Goal: Task Accomplishment & Management: Use online tool/utility

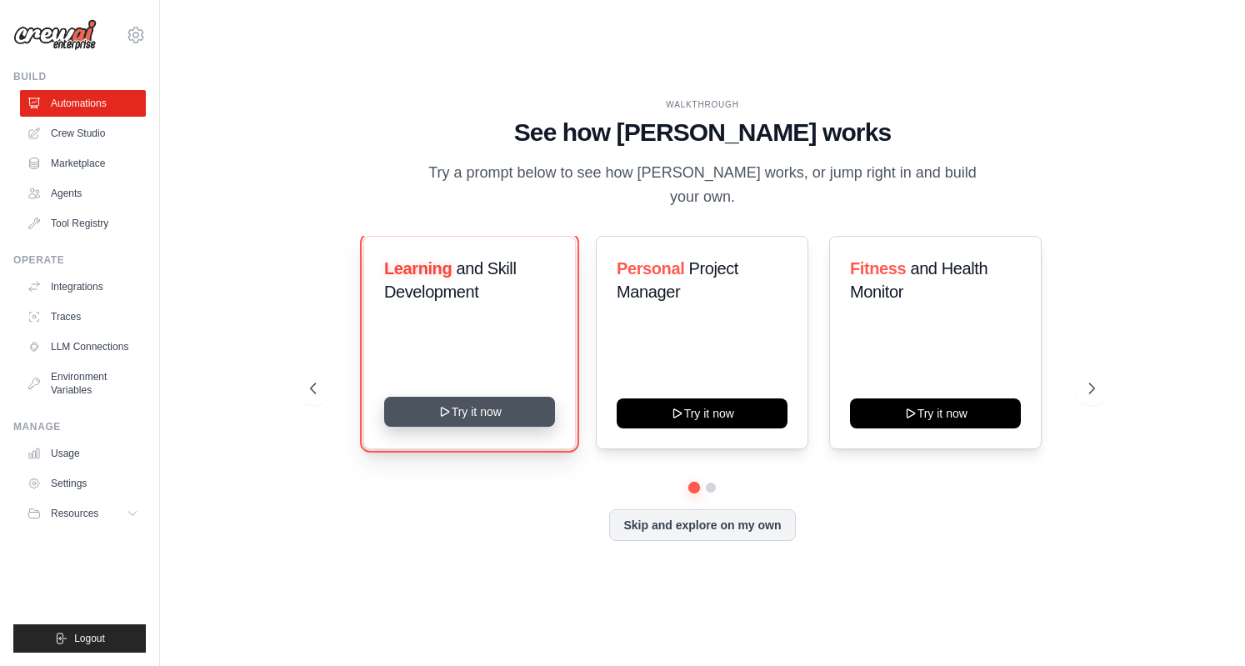
click at [518, 397] on button "Try it now" at bounding box center [469, 412] width 171 height 30
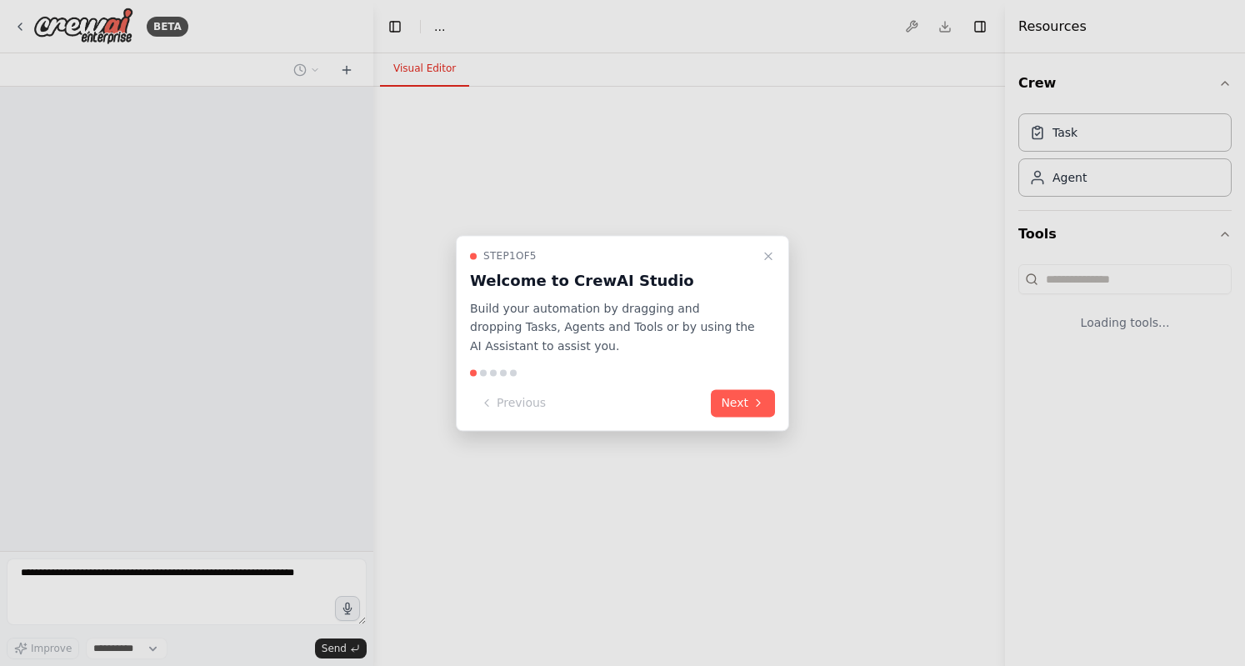
select select "****"
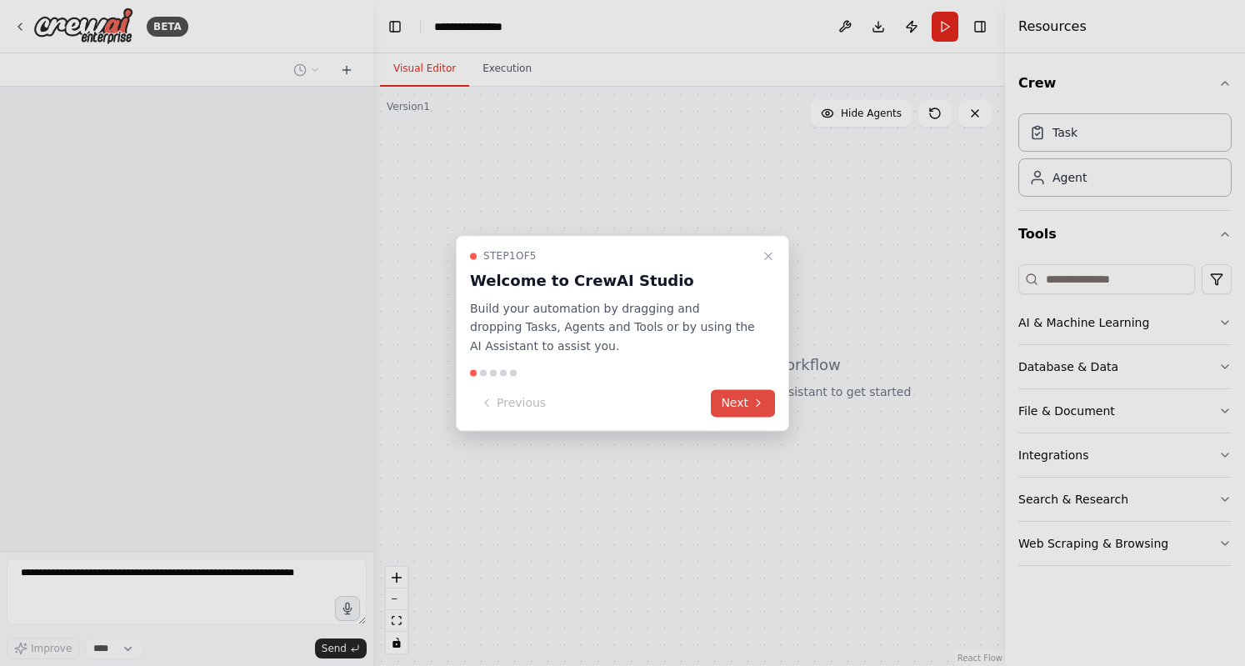
click at [726, 408] on button "Next" at bounding box center [743, 403] width 64 height 28
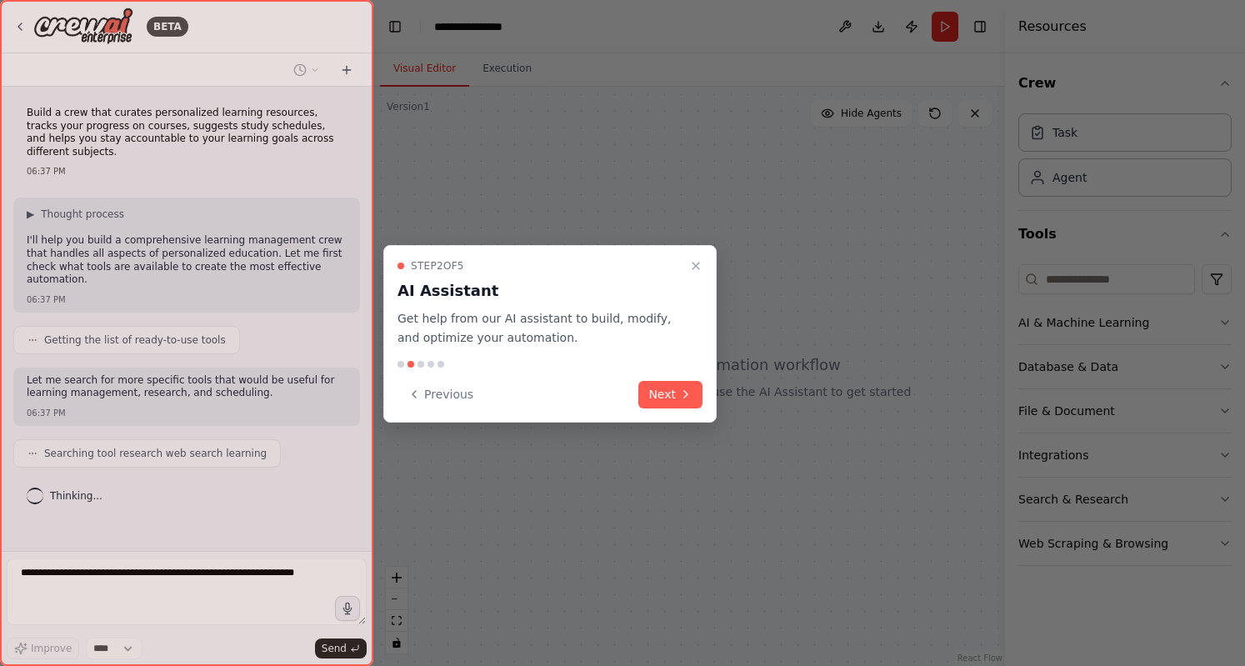
click at [726, 408] on div at bounding box center [622, 333] width 1245 height 666
drag, startPoint x: 705, startPoint y: 403, endPoint x: 678, endPoint y: 391, distance: 29.9
click at [693, 399] on div "Step 2 of 5 AI Assistant Get help from our AI assistant to build, modify, and o…" at bounding box center [549, 334] width 333 height 178
click at [675, 389] on button "Next" at bounding box center [670, 395] width 64 height 28
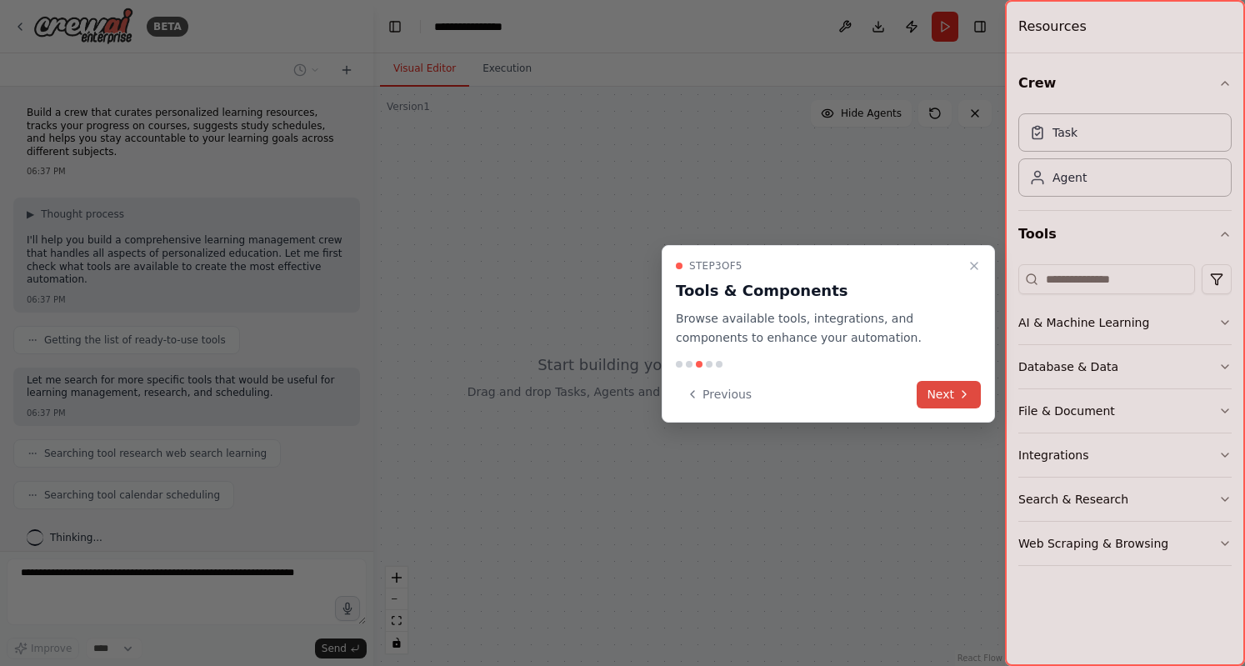
click at [940, 392] on button "Next" at bounding box center [949, 395] width 64 height 28
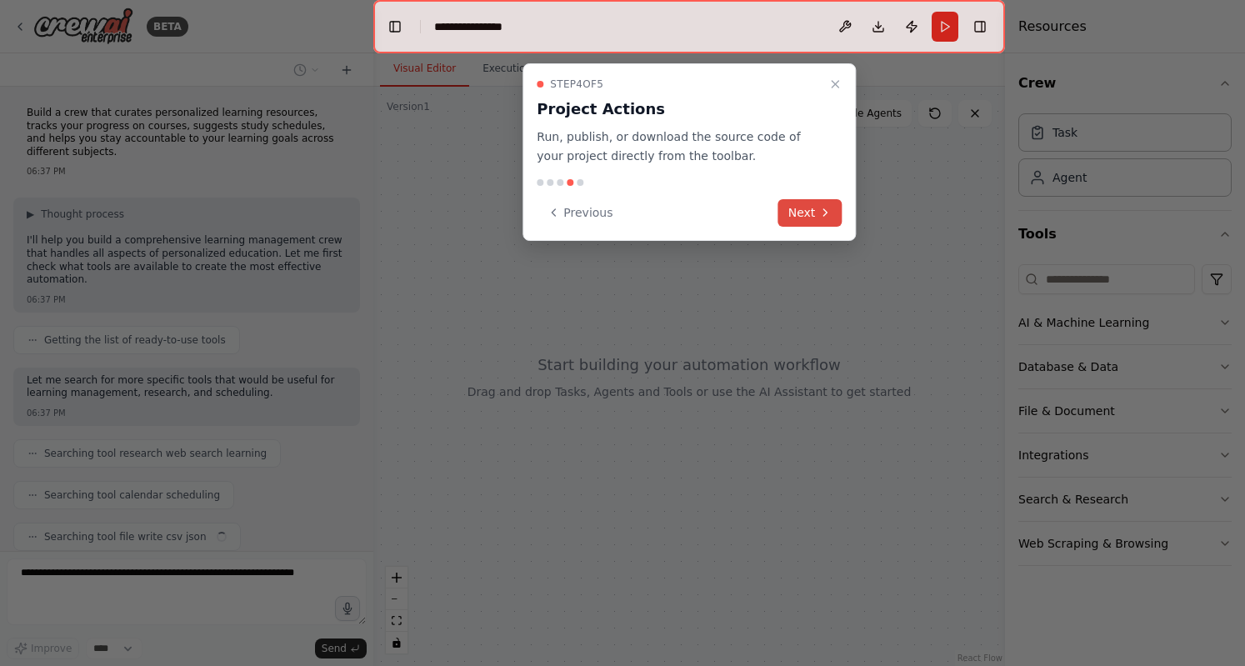
scroll to position [26, 0]
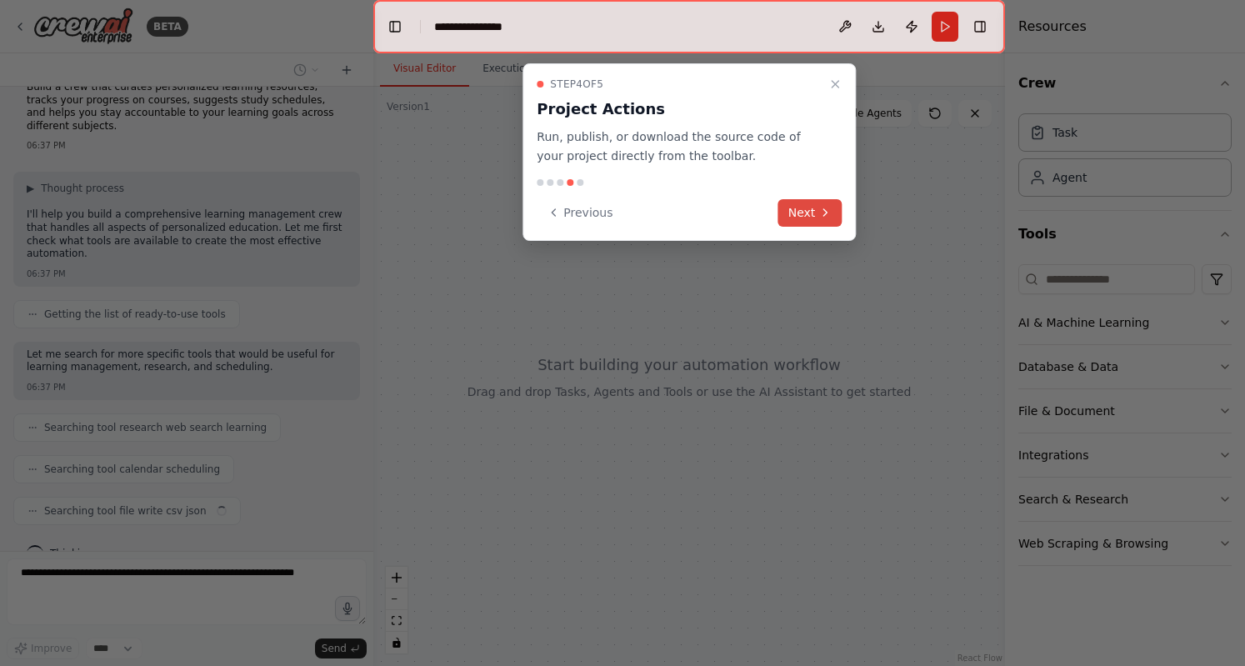
click at [808, 208] on button "Next" at bounding box center [810, 213] width 64 height 28
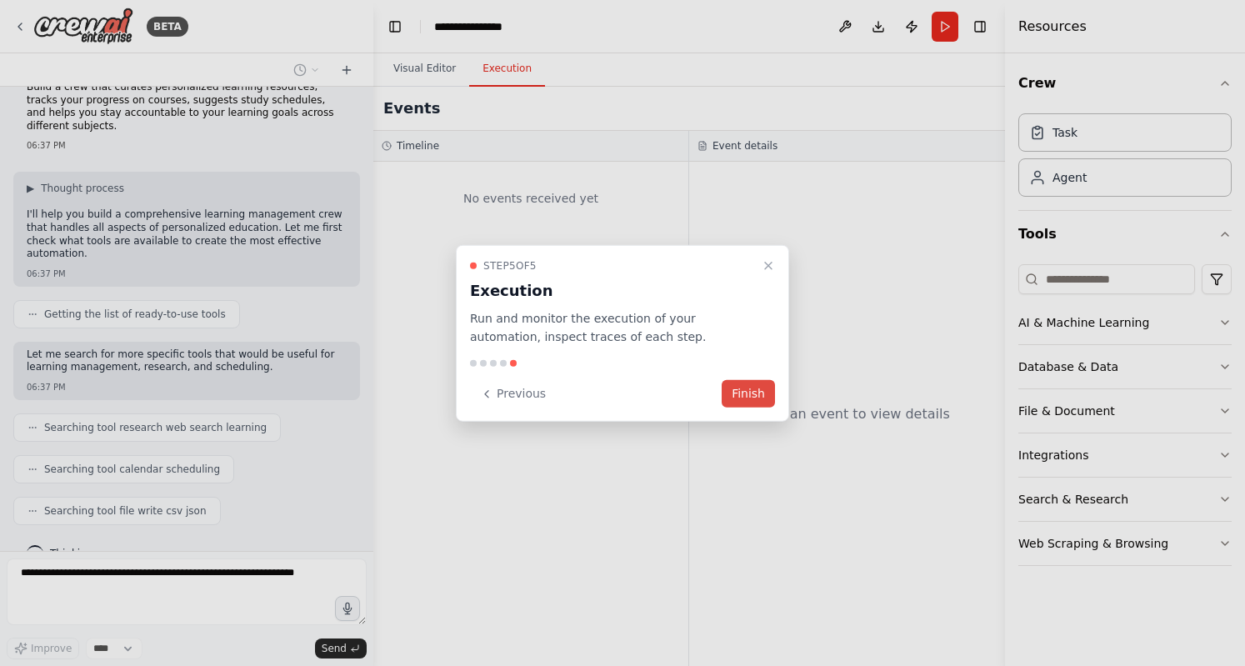
click at [753, 393] on button "Finish" at bounding box center [748, 394] width 53 height 28
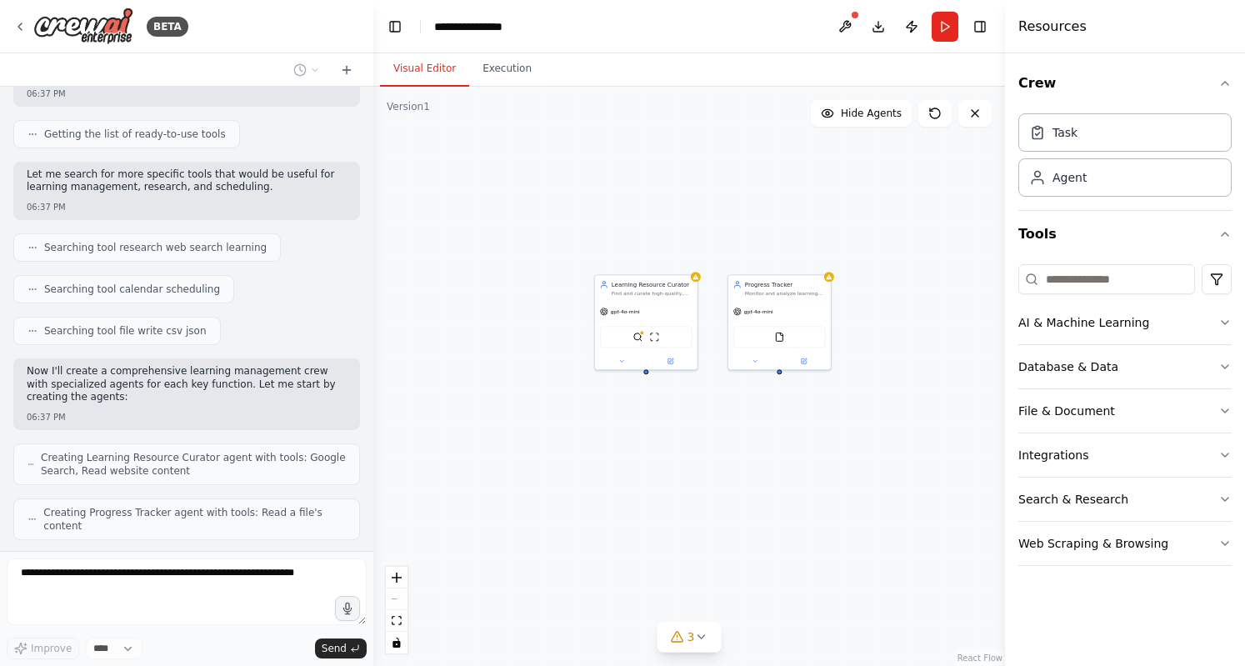
scroll to position [260, 0]
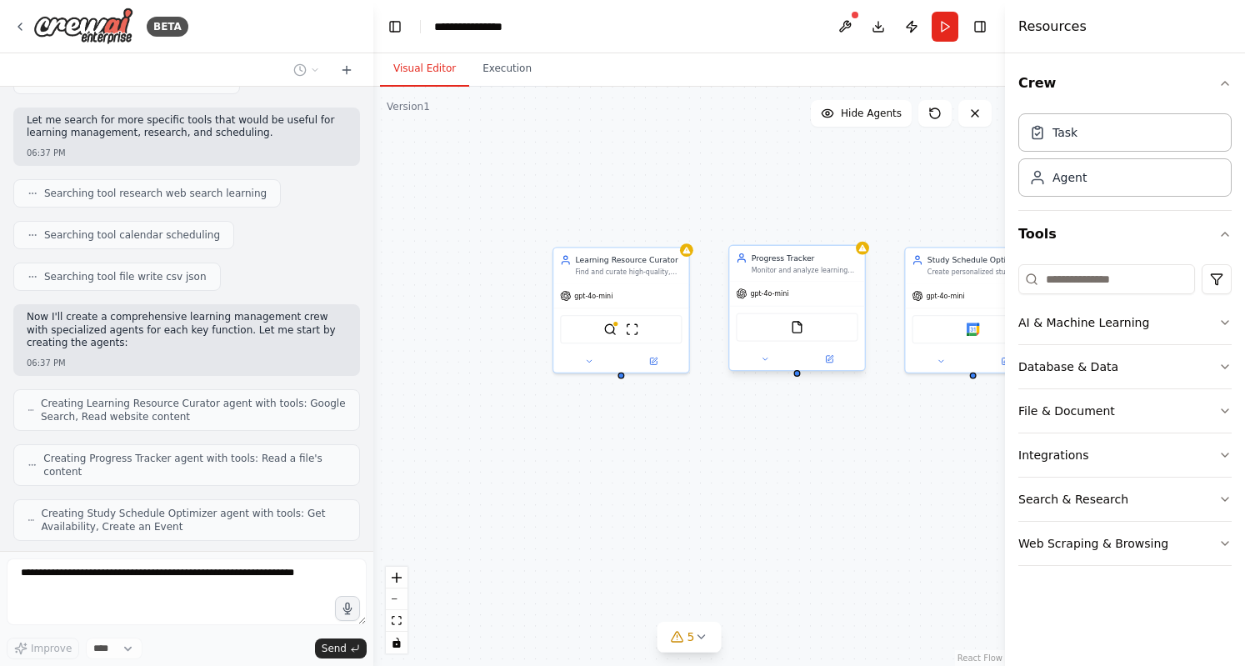
click at [813, 331] on div "FileReadTool" at bounding box center [797, 327] width 122 height 28
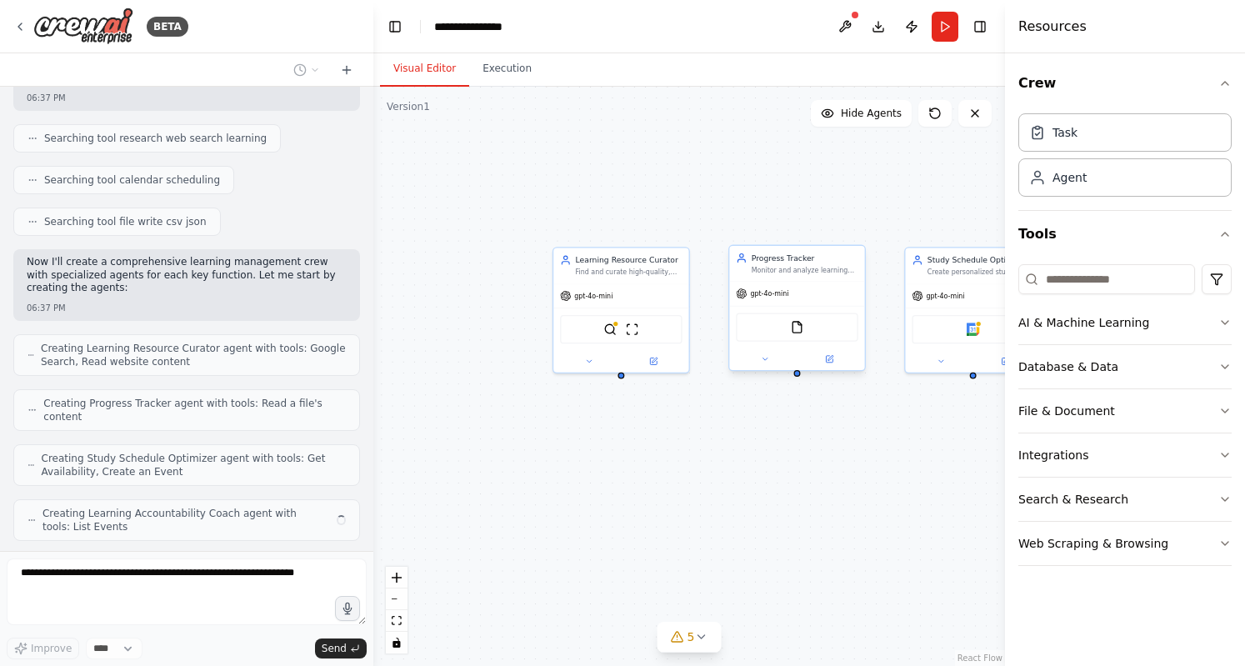
click at [754, 324] on div "FileReadTool" at bounding box center [797, 327] width 122 height 28
click at [850, 233] on icon at bounding box center [851, 228] width 7 height 9
click at [805, 233] on button "Confirm" at bounding box center [804, 228] width 59 height 20
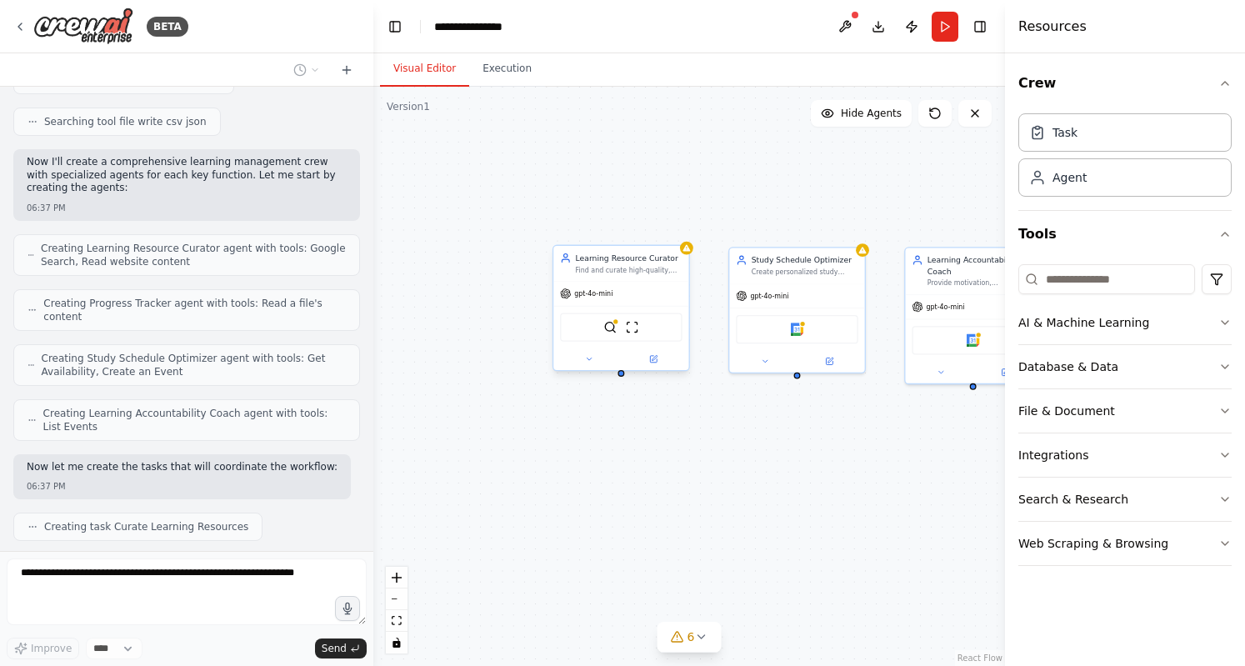
click at [628, 273] on div "Find and curate high-quality, personalized learning resources for {subject} bas…" at bounding box center [629, 270] width 107 height 9
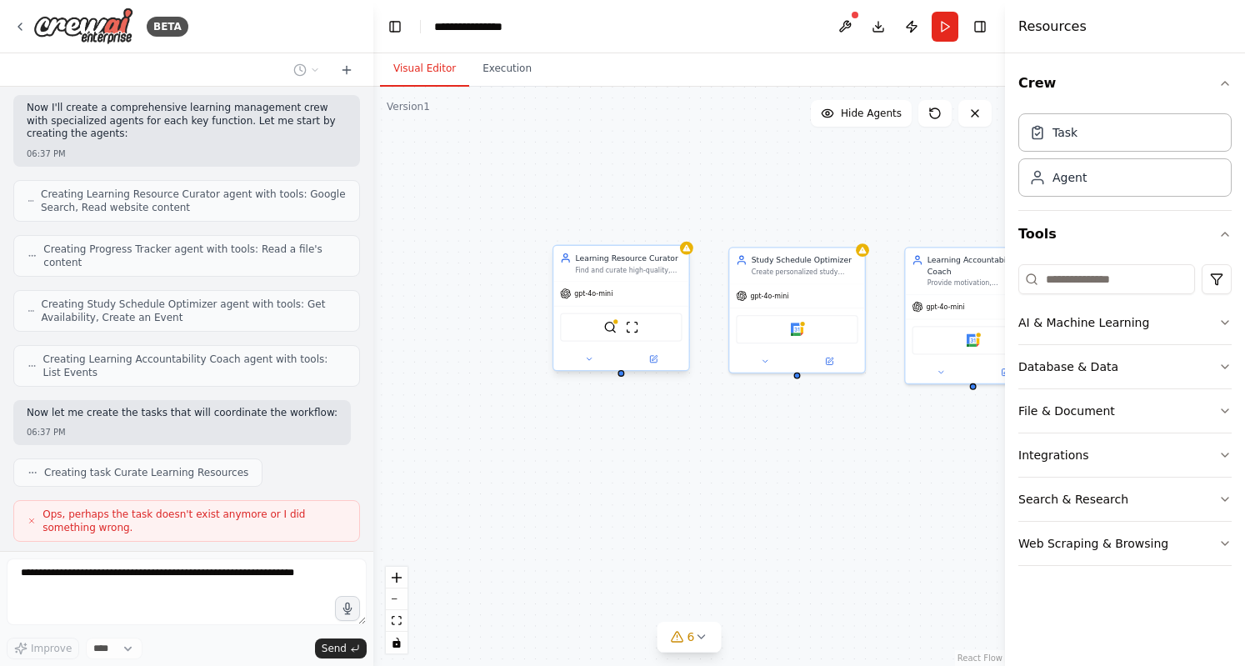
click at [687, 284] on div "gpt-4o-mini" at bounding box center [620, 294] width 135 height 24
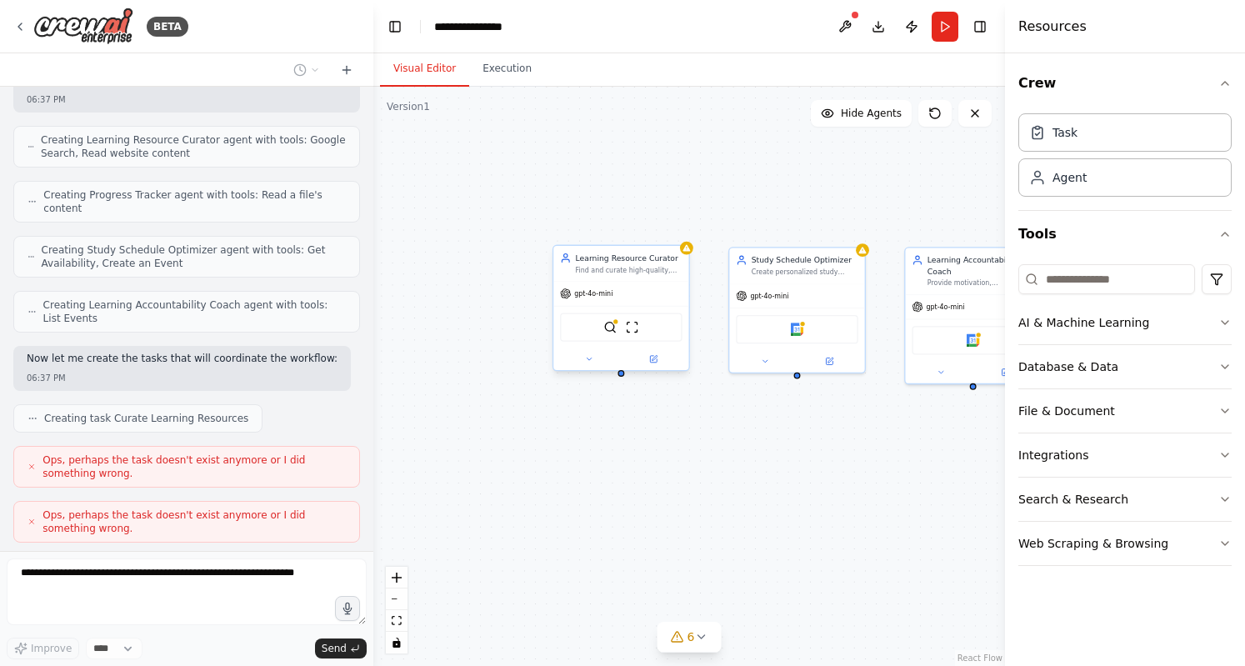
click at [677, 237] on div "Learning Resource Curator Find and curate high-quality, personalized learning r…" at bounding box center [689, 376] width 632 height 579
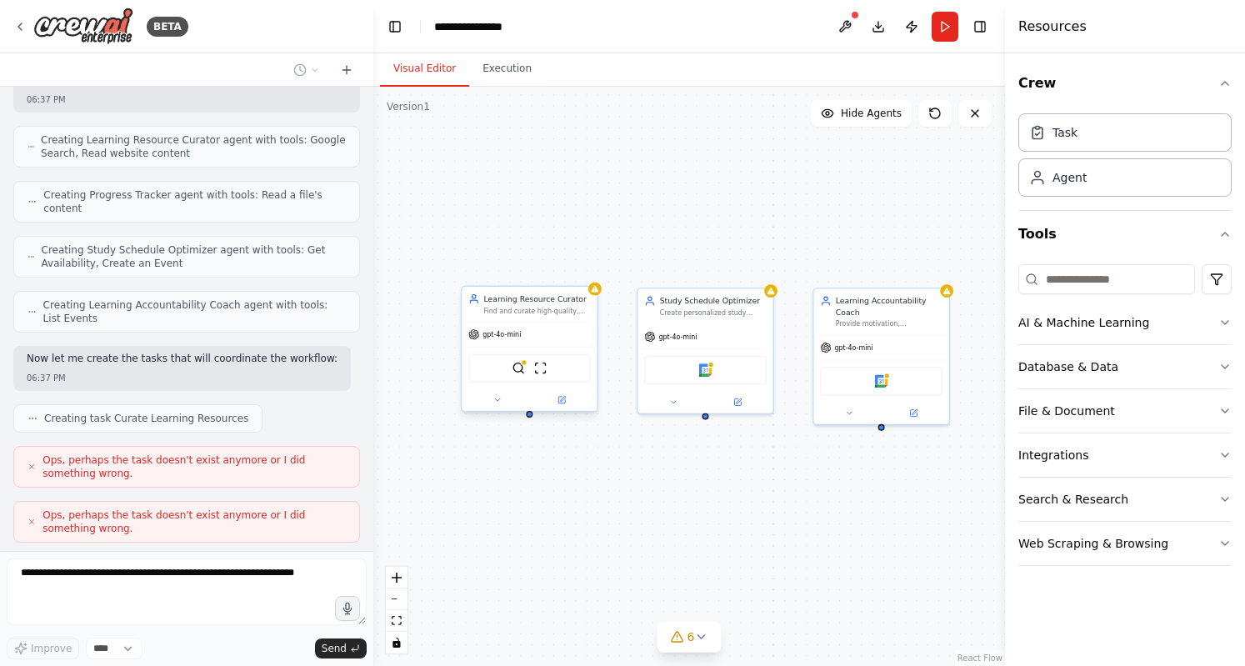
drag, startPoint x: 677, startPoint y: 237, endPoint x: 579, endPoint y: 276, distance: 105.1
click at [580, 277] on div "Learning Resource Curator Find and curate high-quality, personalized learning r…" at bounding box center [689, 376] width 632 height 579
click at [727, 368] on div "Google Calendar" at bounding box center [700, 367] width 122 height 28
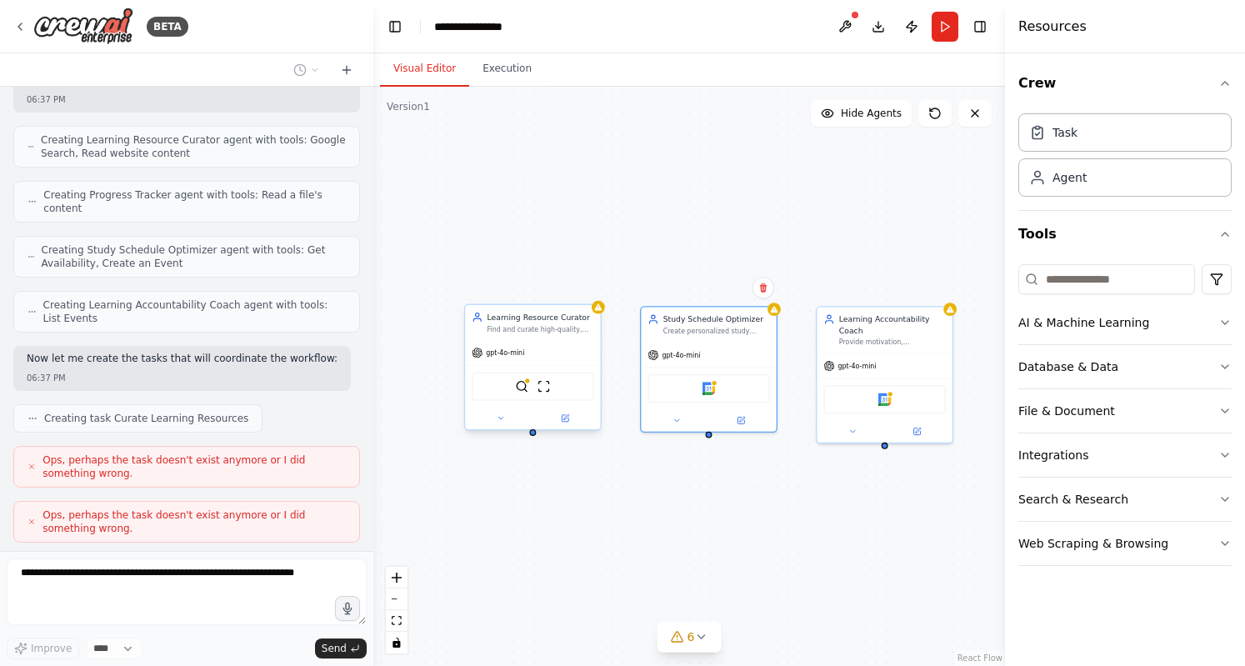
scroll to position [623, 0]
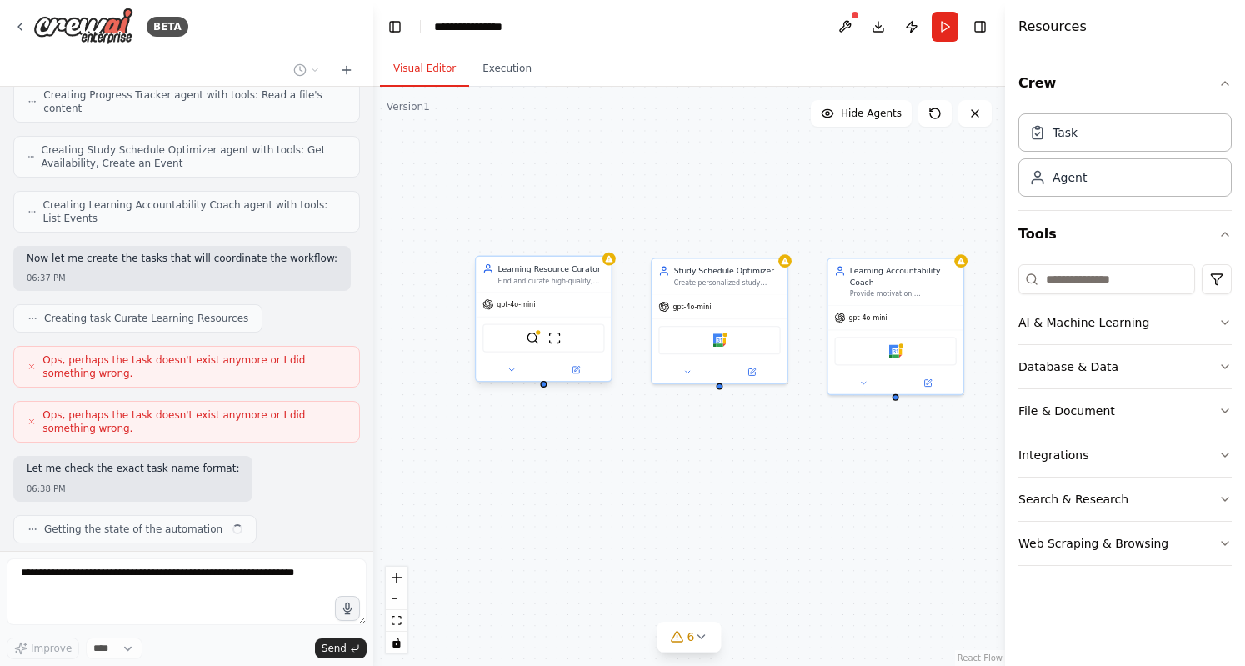
drag, startPoint x: 409, startPoint y: 216, endPoint x: 493, endPoint y: 209, distance: 84.4
click at [418, 179] on div "Learning Resource Curator Find and curate high-quality, personalized learning r…" at bounding box center [689, 376] width 632 height 579
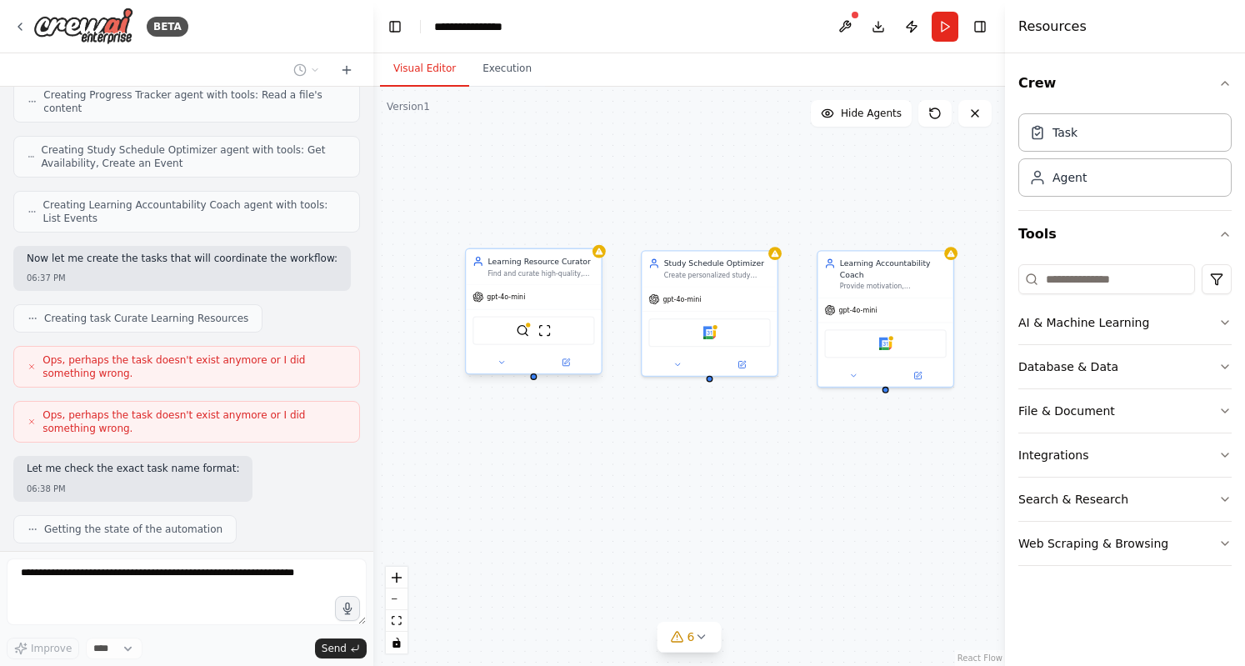
click at [548, 183] on div "Learning Resource Curator Find and curate high-quality, personalized learning r…" at bounding box center [689, 376] width 632 height 579
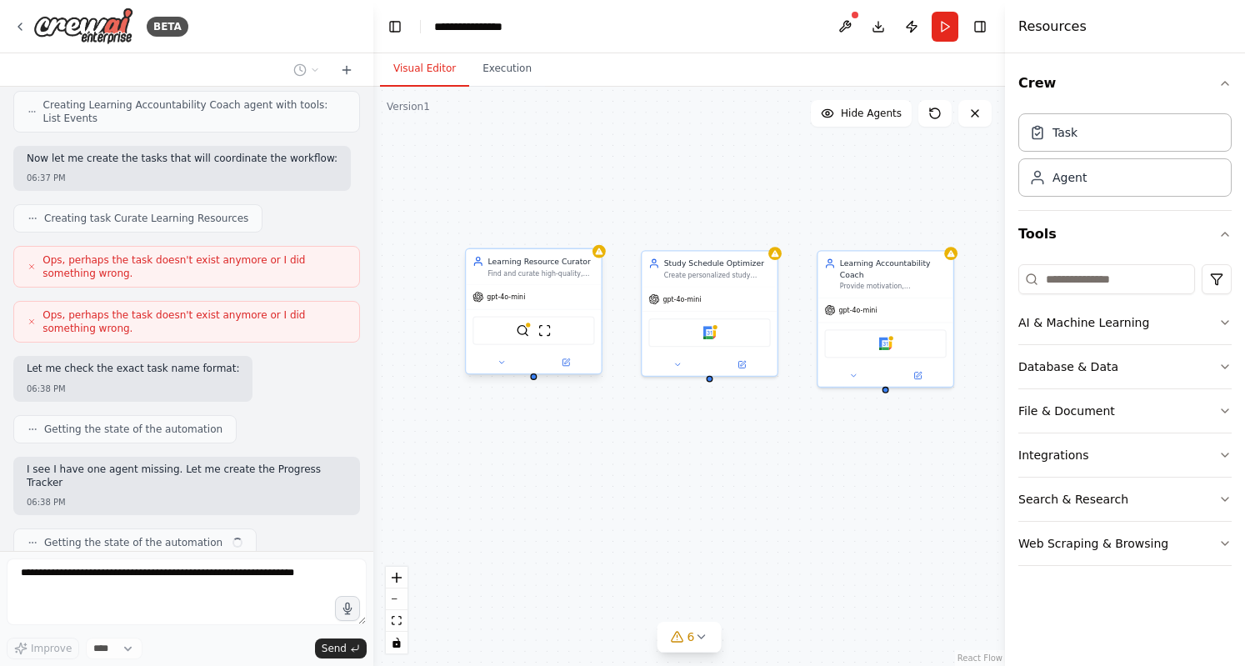
scroll to position [737, 0]
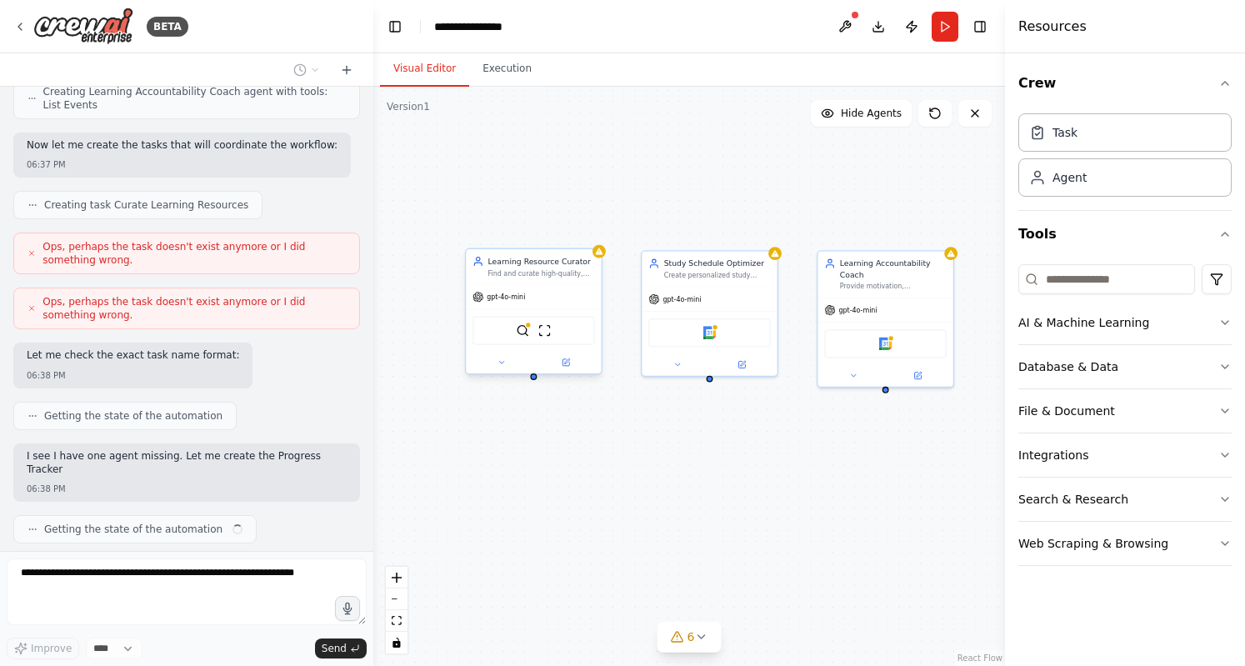
click at [547, 188] on div "Learning Resource Curator Find and curate high-quality, personalized learning r…" at bounding box center [689, 376] width 632 height 579
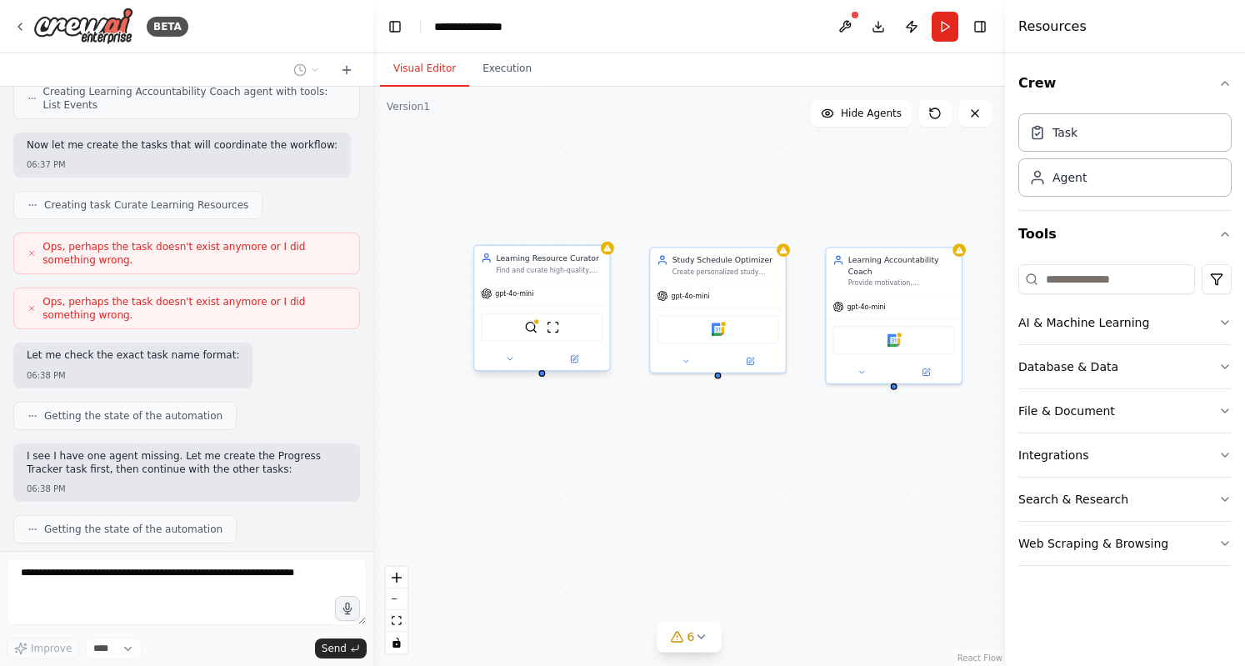
drag, startPoint x: 458, startPoint y: 266, endPoint x: 421, endPoint y: 204, distance: 72.2
click at [421, 204] on div "Learning Resource Curator Find and curate high-quality, personalized learning r…" at bounding box center [689, 376] width 632 height 579
click at [573, 288] on div "gpt-4o-mini" at bounding box center [534, 289] width 135 height 24
click at [584, 220] on icon at bounding box center [589, 223] width 10 height 10
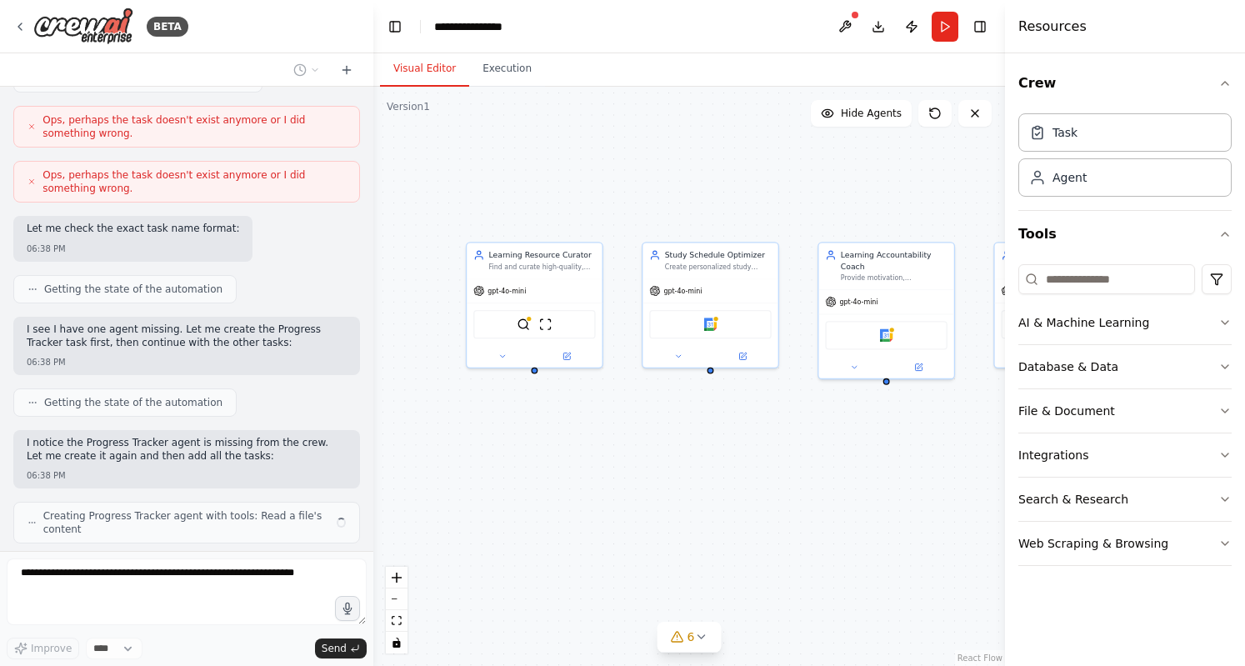
click at [540, 216] on div "Learning Resource Curator Find and curate high-quality, personalized learning r…" at bounding box center [689, 376] width 632 height 579
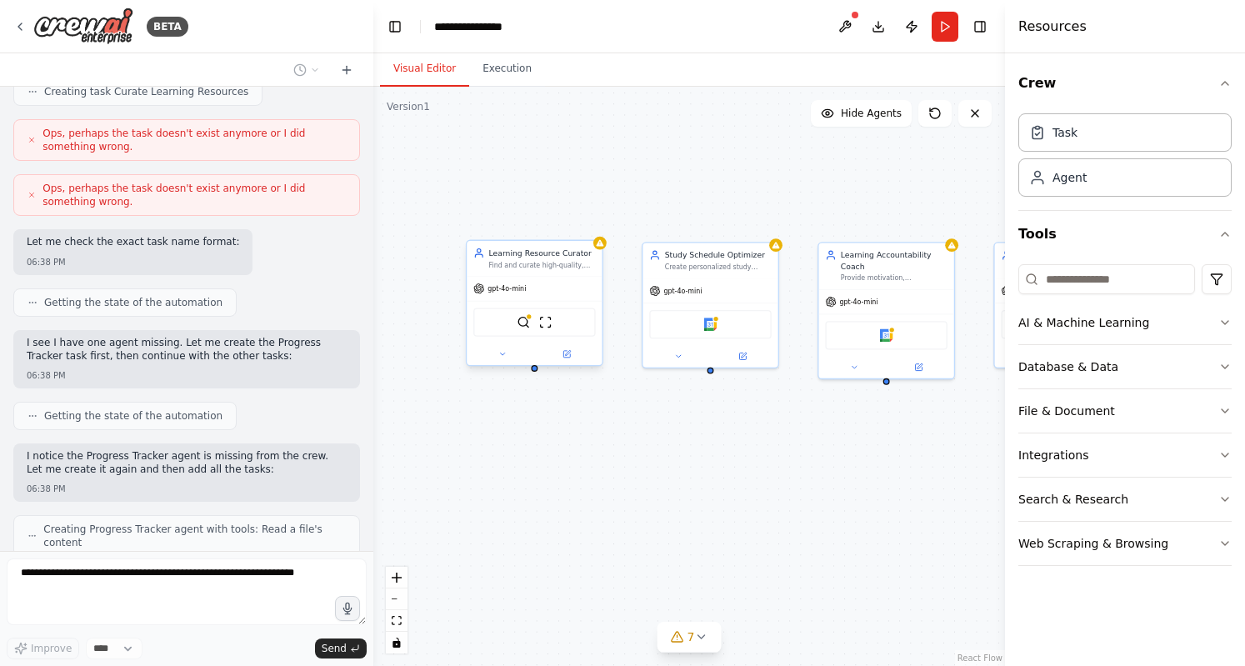
click at [556, 301] on div "SerplyWebSearchTool ScrapeWebsiteTool" at bounding box center [534, 322] width 135 height 43
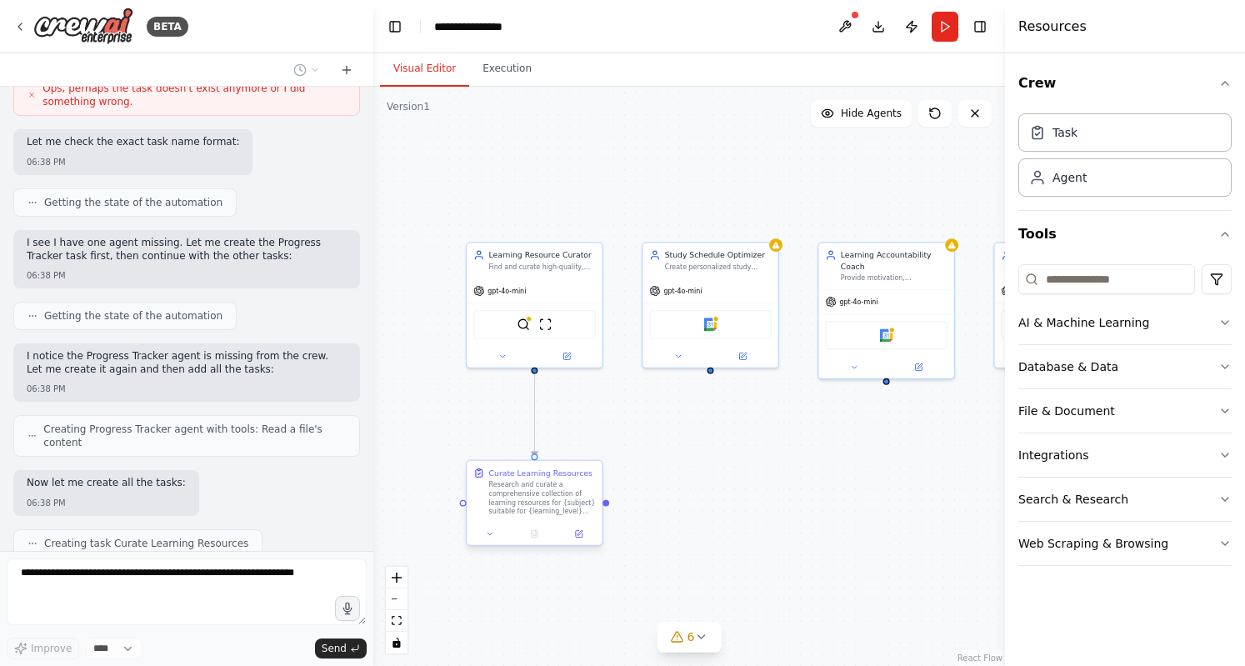
click at [558, 508] on div "Research and curate a comprehensive collection of learning resources for {subje…" at bounding box center [542, 498] width 107 height 35
click at [539, 316] on img at bounding box center [545, 322] width 13 height 13
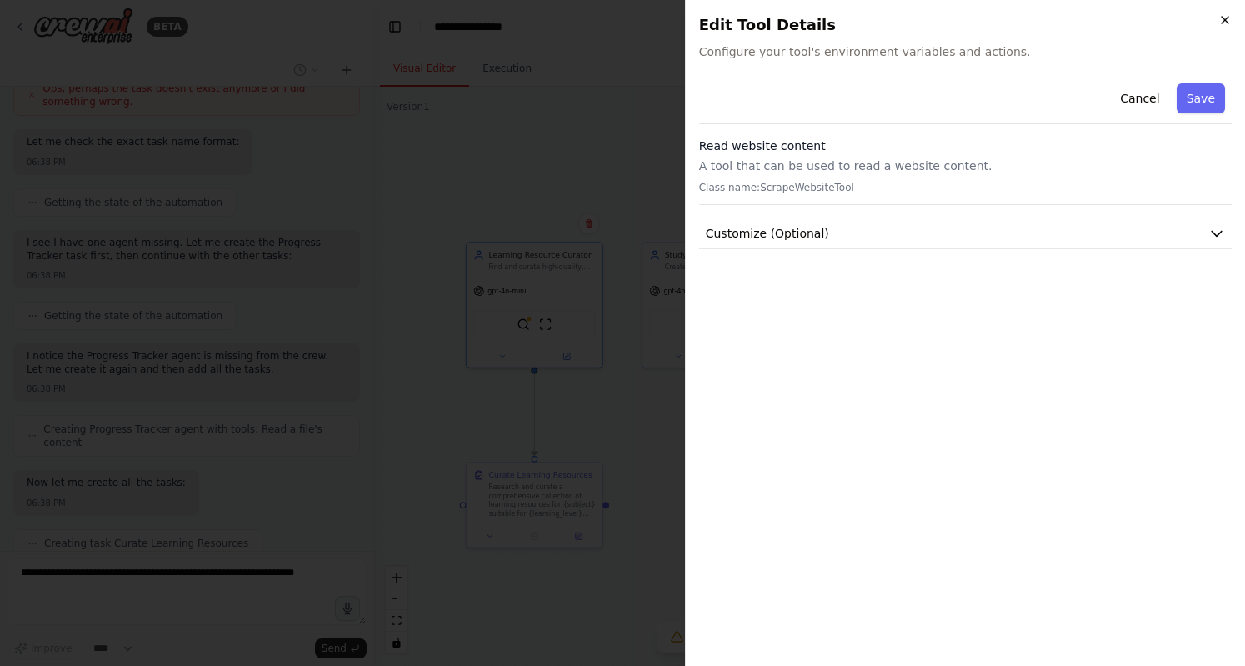
click at [1222, 21] on icon "button" at bounding box center [1225, 19] width 13 height 13
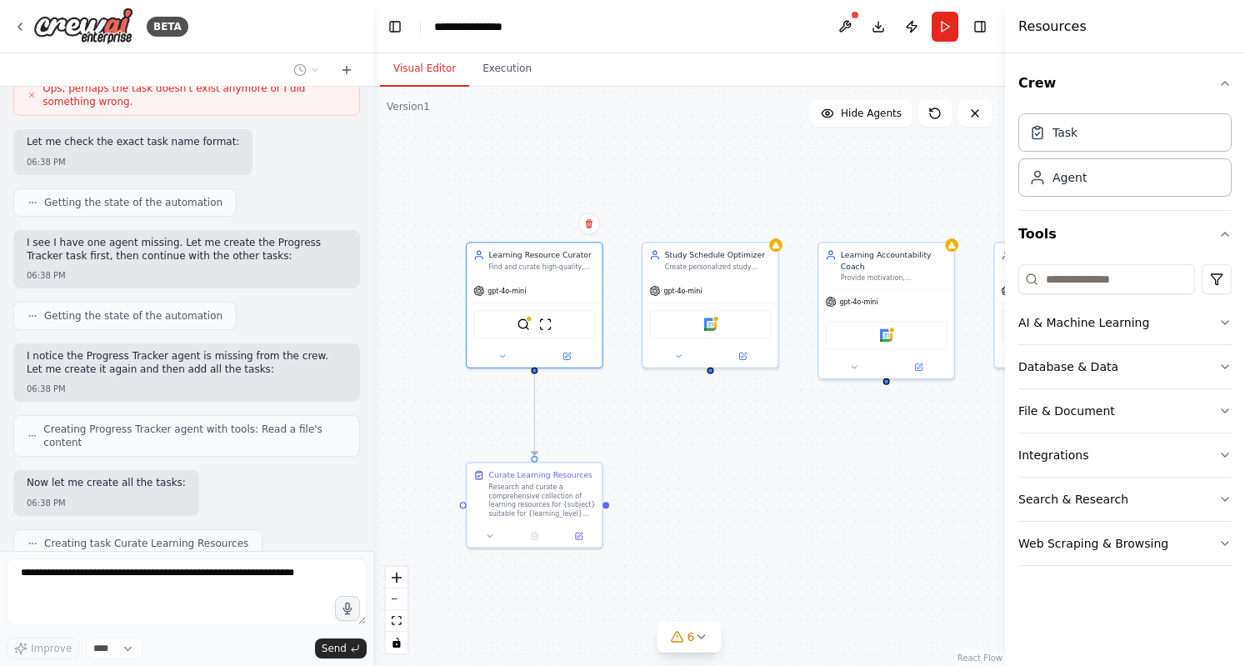
scroll to position [991, 0]
